Goal: Task Accomplishment & Management: Use online tool/utility

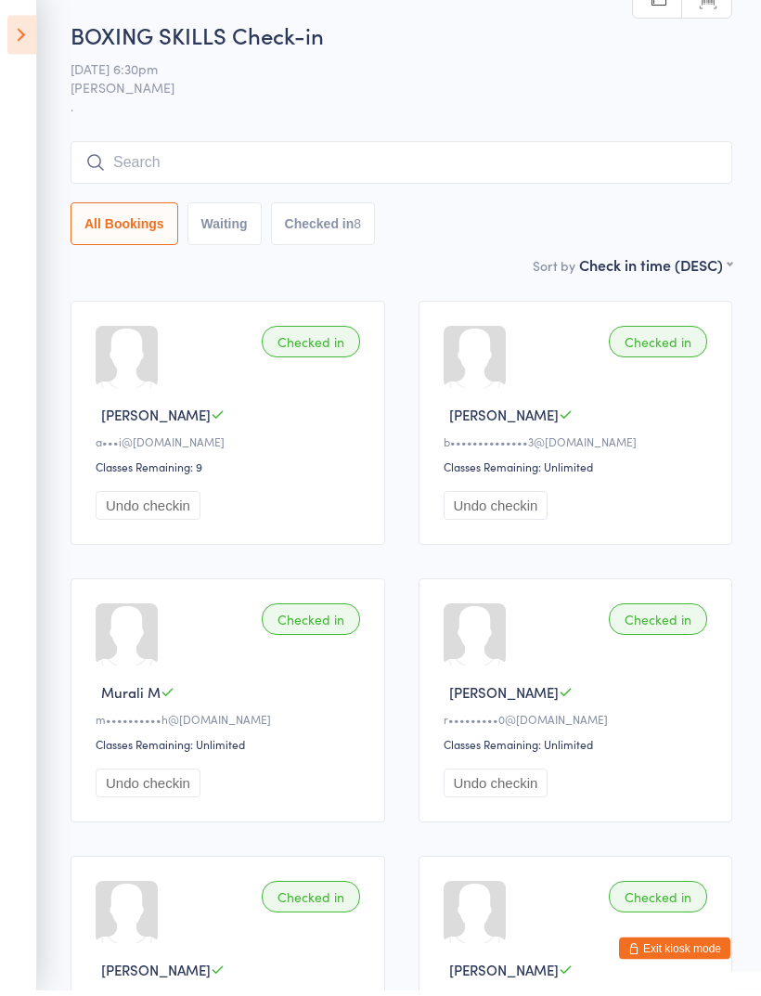
click at [302, 148] on input "search" at bounding box center [402, 169] width 662 height 43
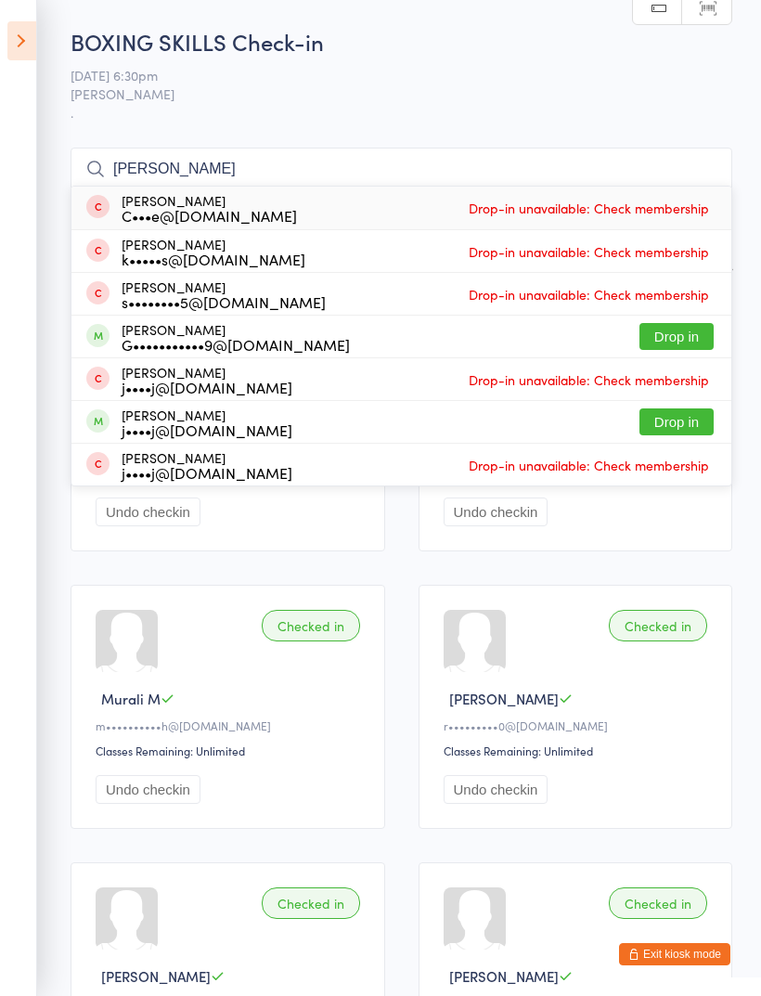
type input "[PERSON_NAME]"
click at [684, 337] on button "Drop in" at bounding box center [676, 336] width 74 height 27
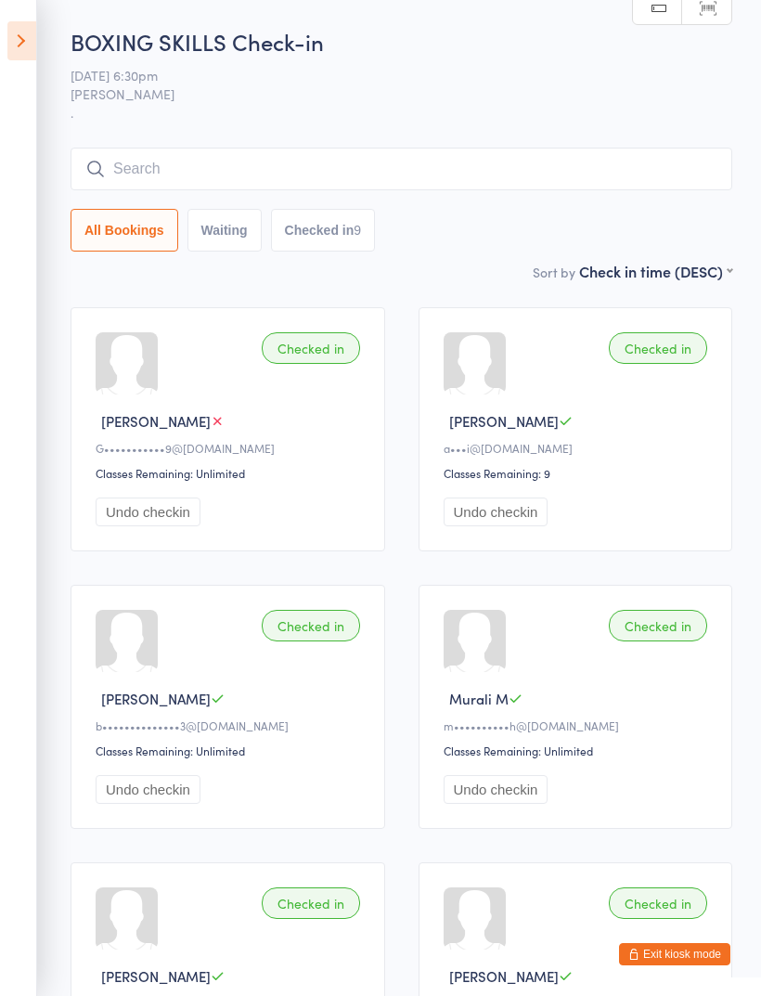
click at [379, 168] on input "search" at bounding box center [402, 169] width 662 height 43
click at [336, 173] on input "search" at bounding box center [402, 169] width 662 height 43
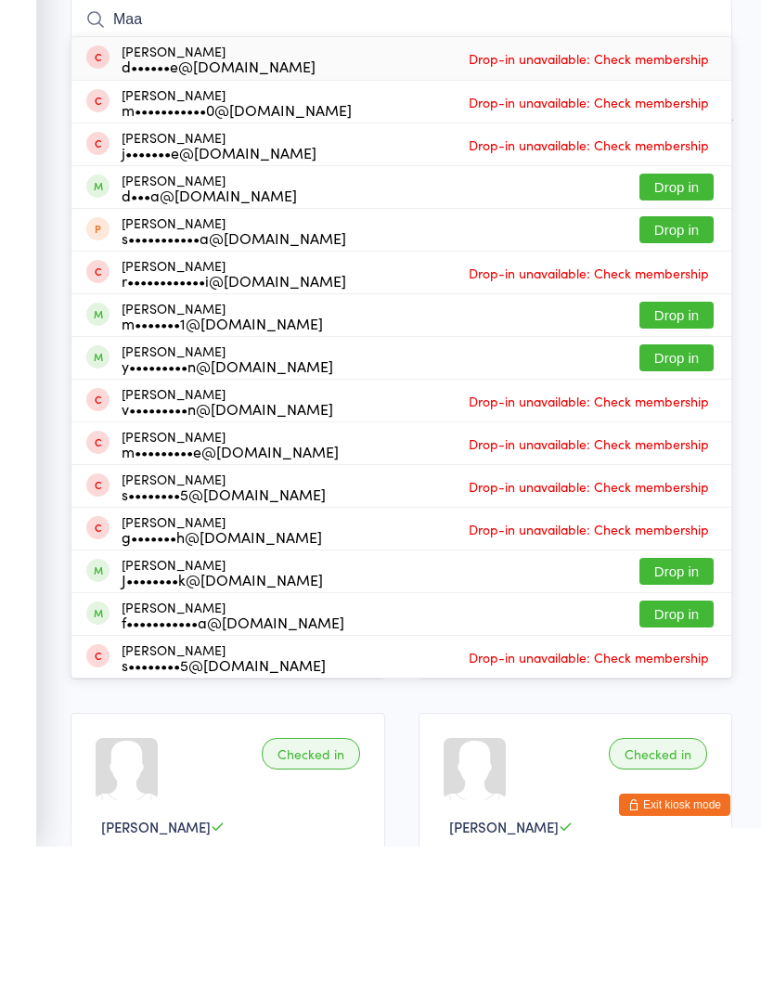
click at [44, 373] on ui-view "BOXING SKILLS Check-in [DATE] 6:30pm [PERSON_NAME] . Manual search Scanner inpu…" at bounding box center [380, 852] width 761 height 1652
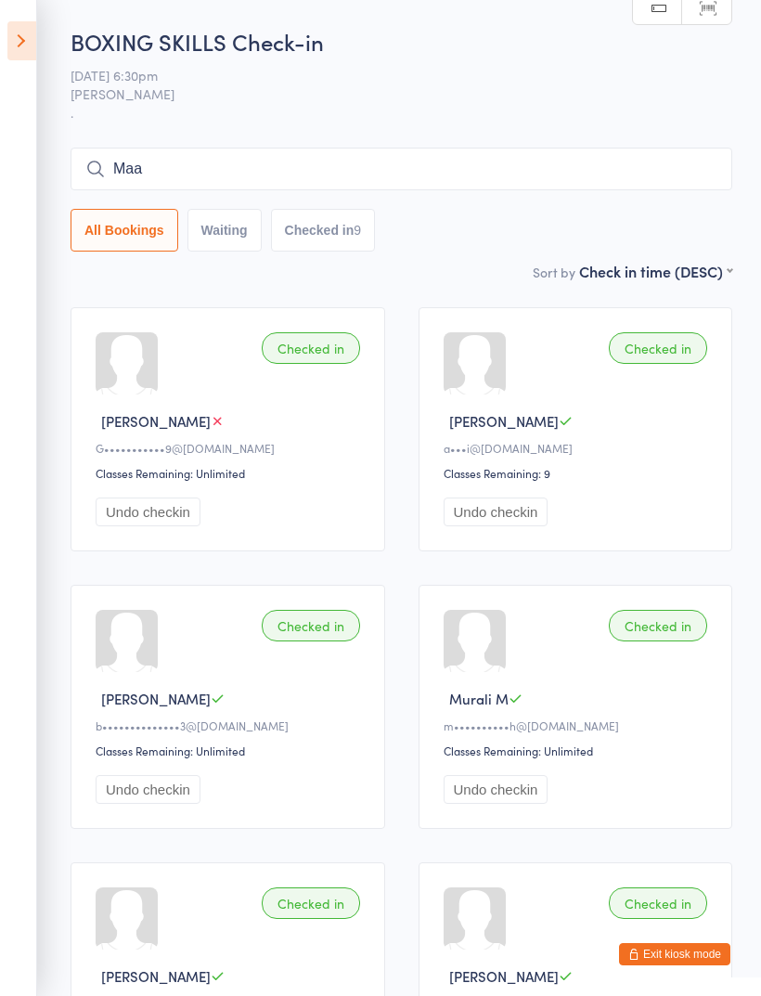
click at [316, 151] on input "Maa" at bounding box center [402, 169] width 662 height 43
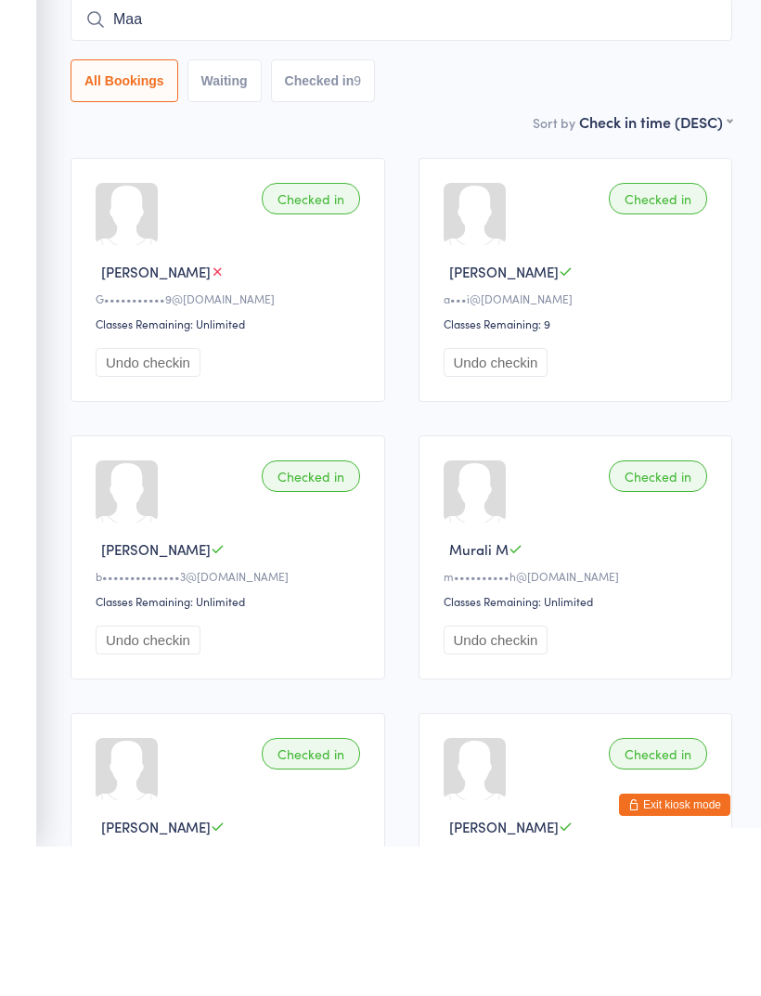
click at [234, 148] on input "Maa" at bounding box center [402, 169] width 662 height 43
type input "M"
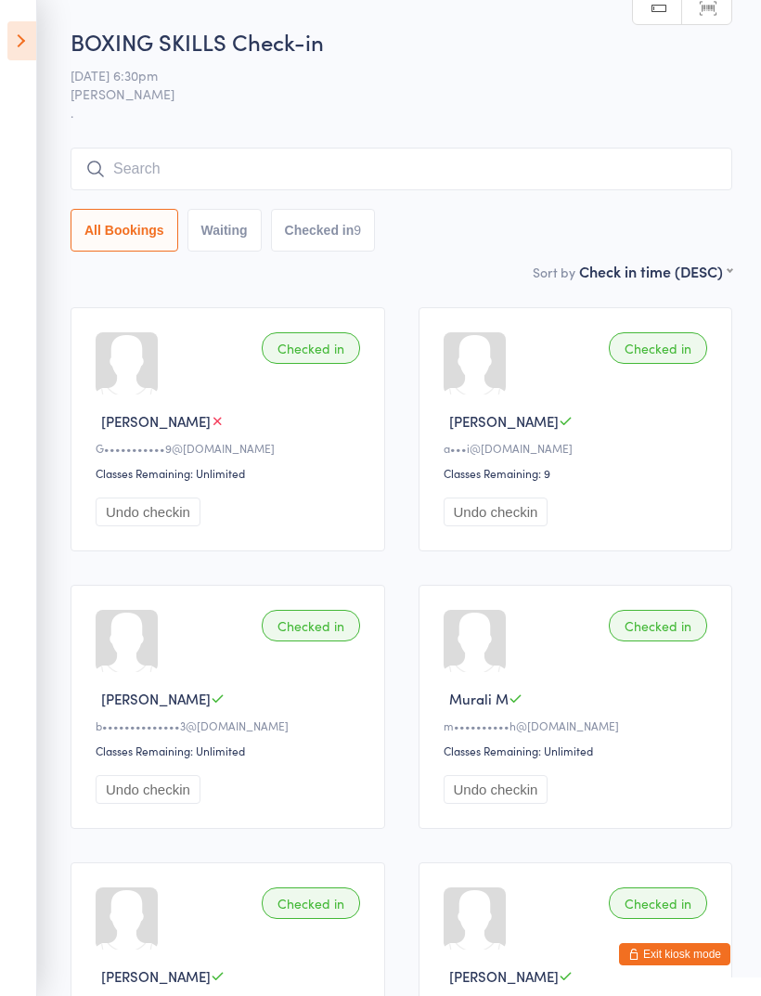
click at [219, 161] on input "search" at bounding box center [402, 169] width 662 height 43
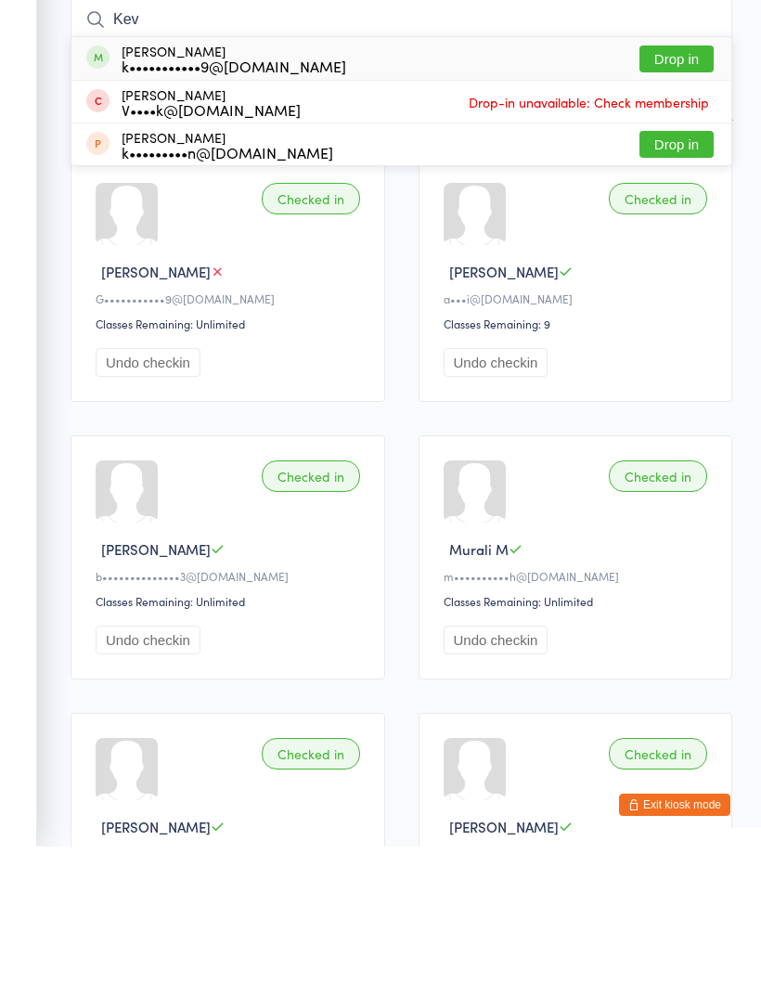
type input "Kev"
click at [667, 195] on button "Drop in" at bounding box center [676, 208] width 74 height 27
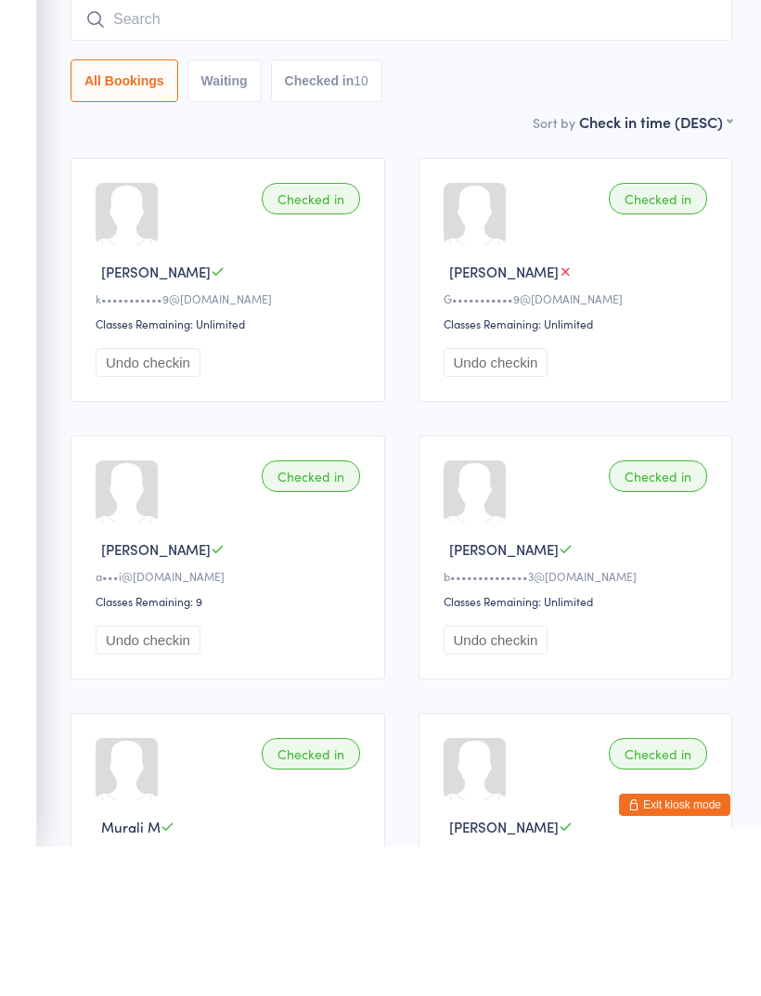
click at [289, 148] on input "search" at bounding box center [402, 169] width 662 height 43
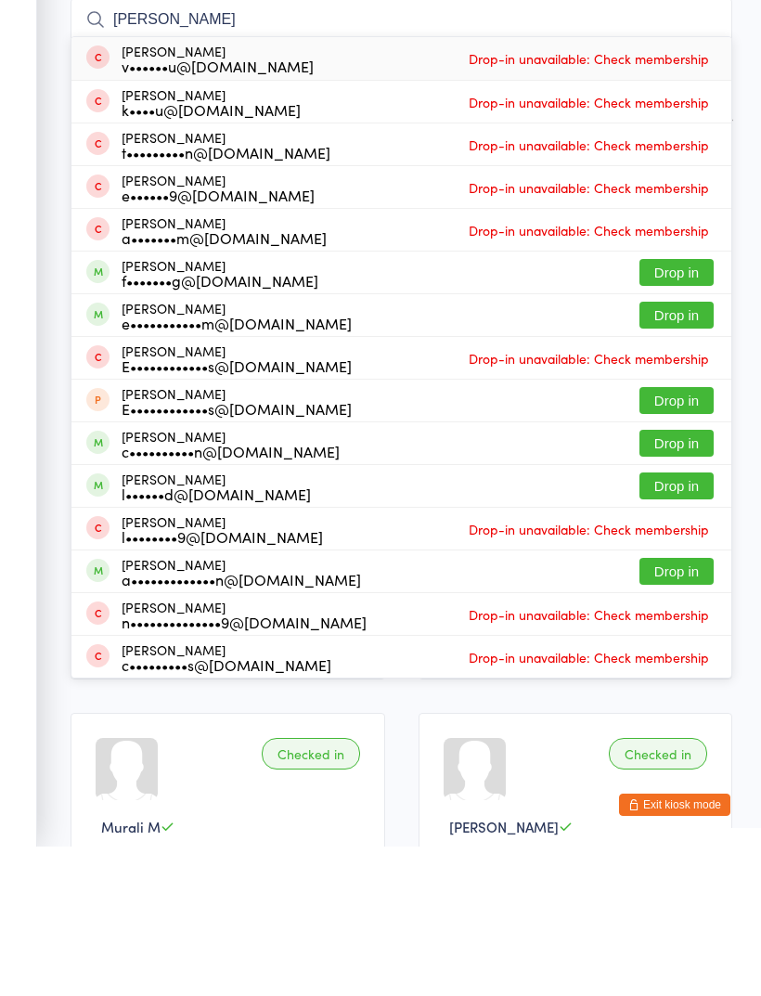
type input "[PERSON_NAME]"
click at [680, 451] on button "Drop in" at bounding box center [676, 464] width 74 height 27
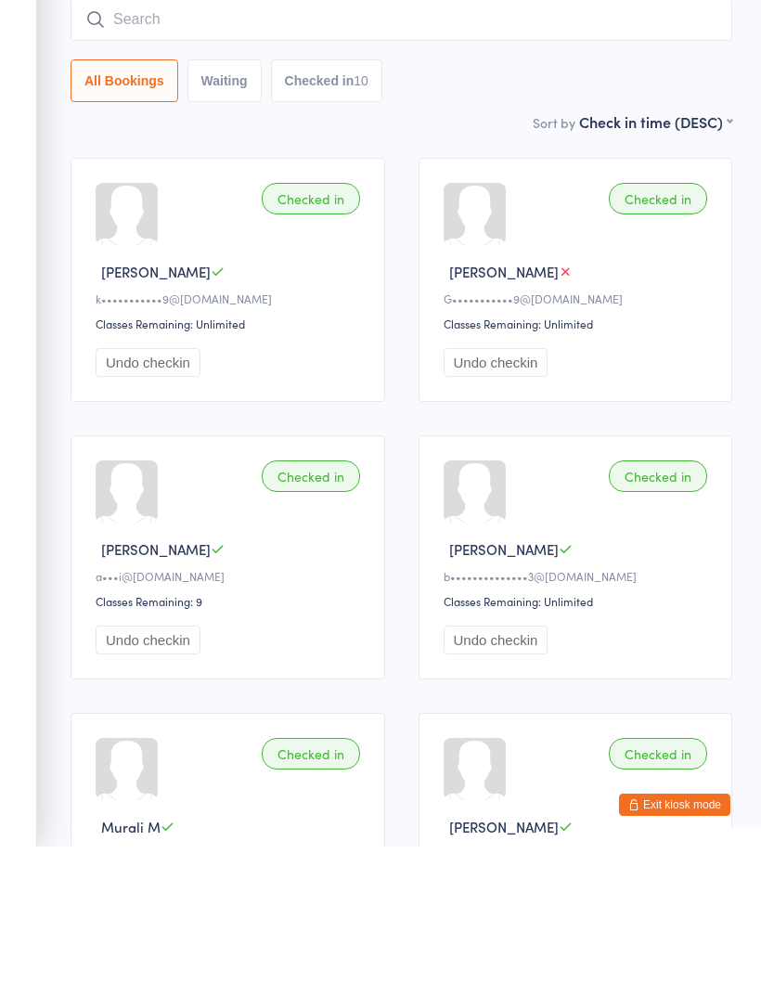
scroll to position [149, 0]
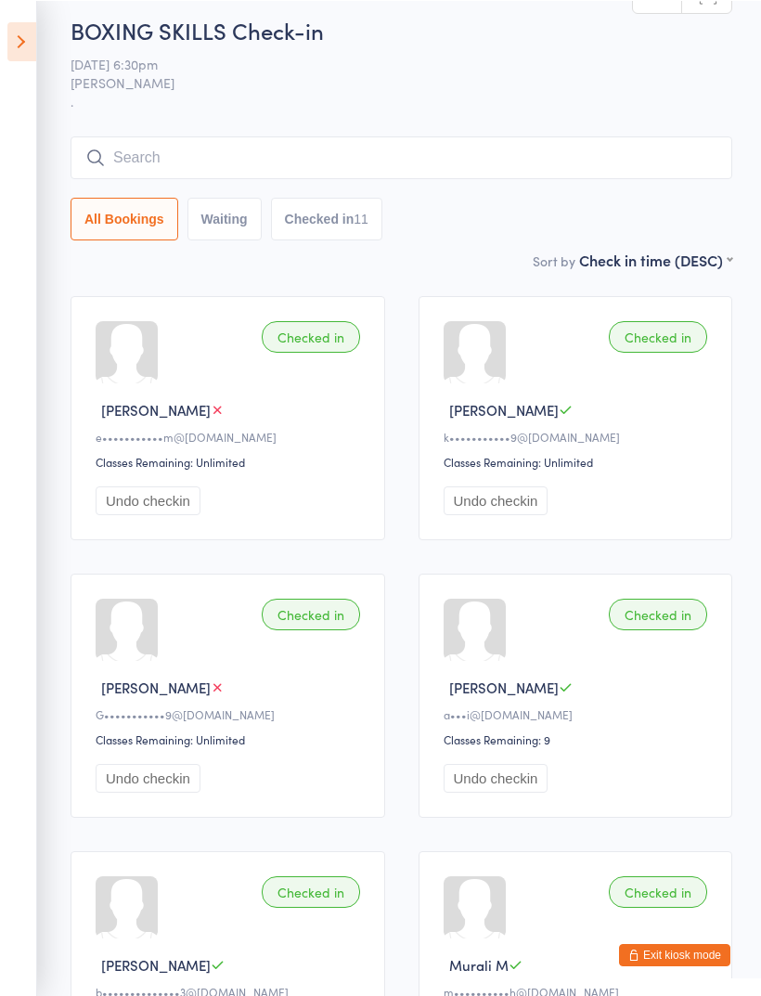
click at [299, 146] on input "search" at bounding box center [402, 156] width 662 height 43
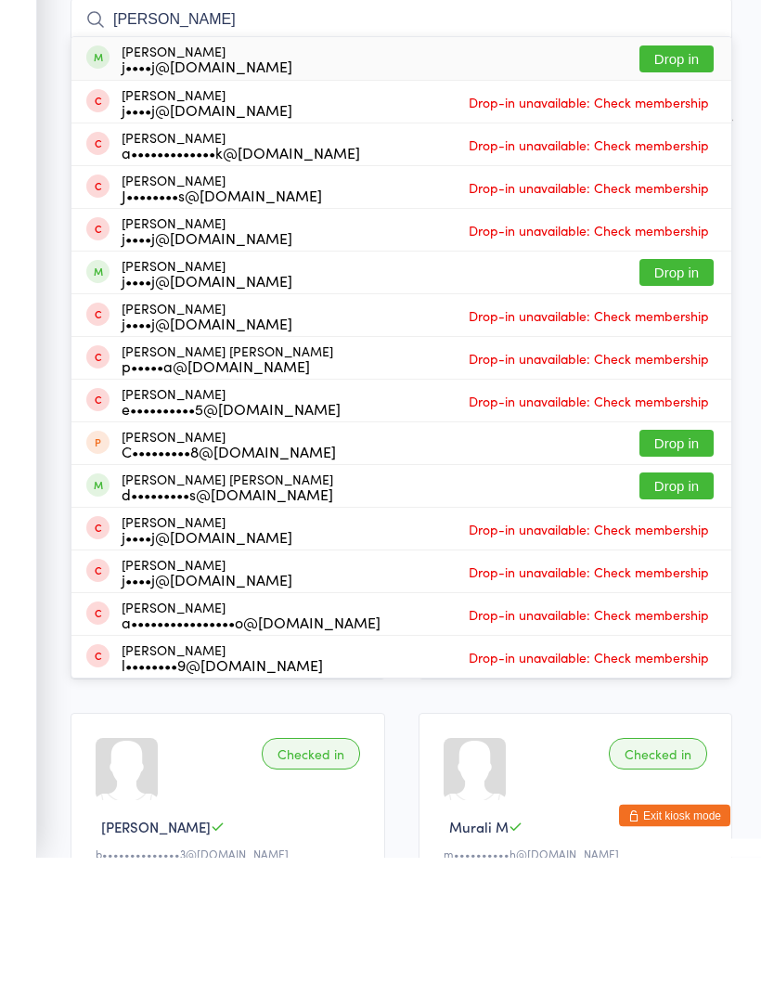
type input "[PERSON_NAME]"
click at [680, 611] on button "Drop in" at bounding box center [676, 624] width 74 height 27
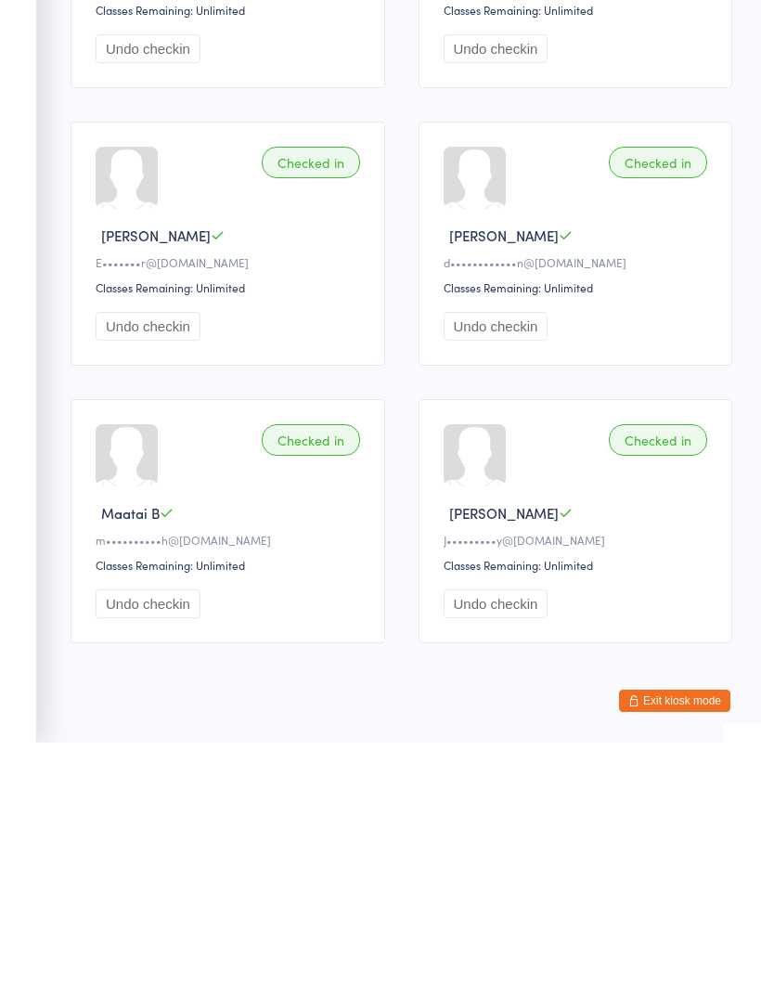
scroll to position [1123, 0]
